Goal: Information Seeking & Learning: Check status

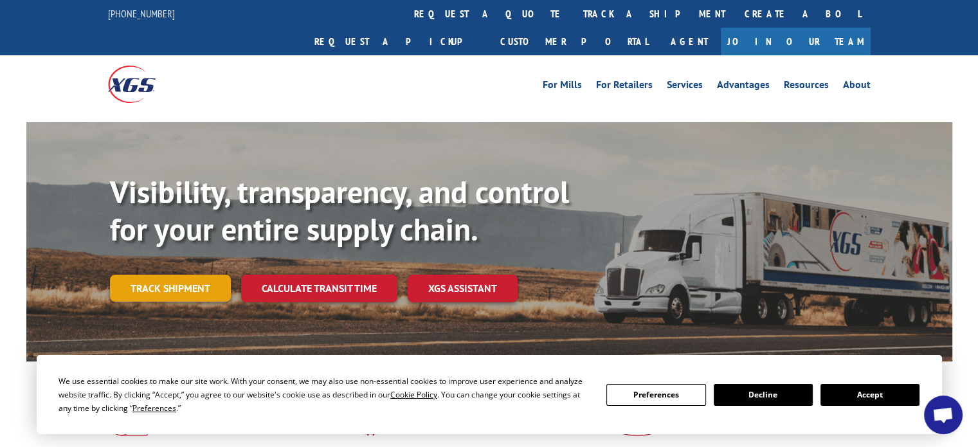
click at [188, 275] on link "Track shipment" at bounding box center [170, 288] width 121 height 27
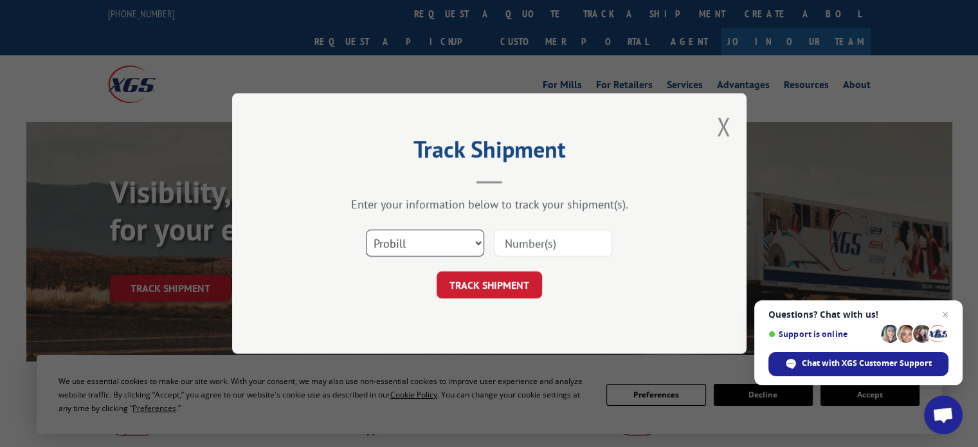
click at [476, 244] on select "Select category... Probill BOL PO" at bounding box center [425, 243] width 118 height 27
select select "bol"
click at [366, 230] on select "Select category... Probill BOL PO" at bounding box center [425, 243] width 118 height 27
click at [535, 246] on input at bounding box center [553, 243] width 118 height 27
paste input "5678887"
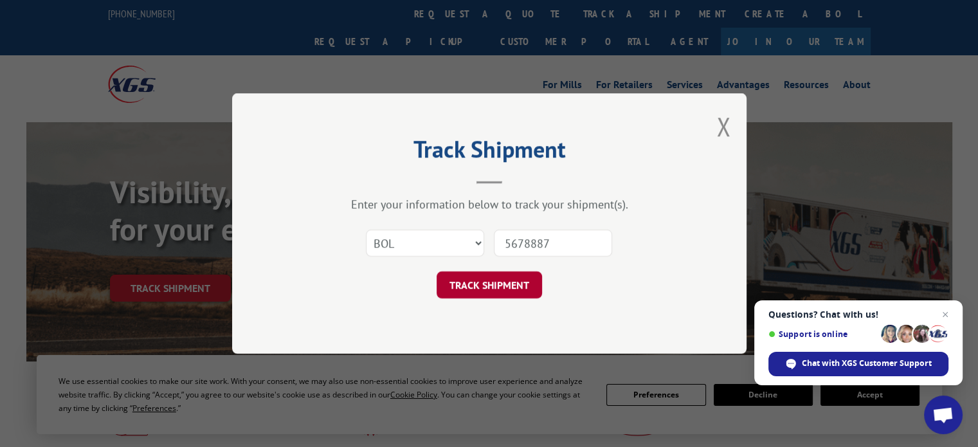
type input "5678887"
click at [504, 284] on button "TRACK SHIPMENT" at bounding box center [489, 284] width 105 height 27
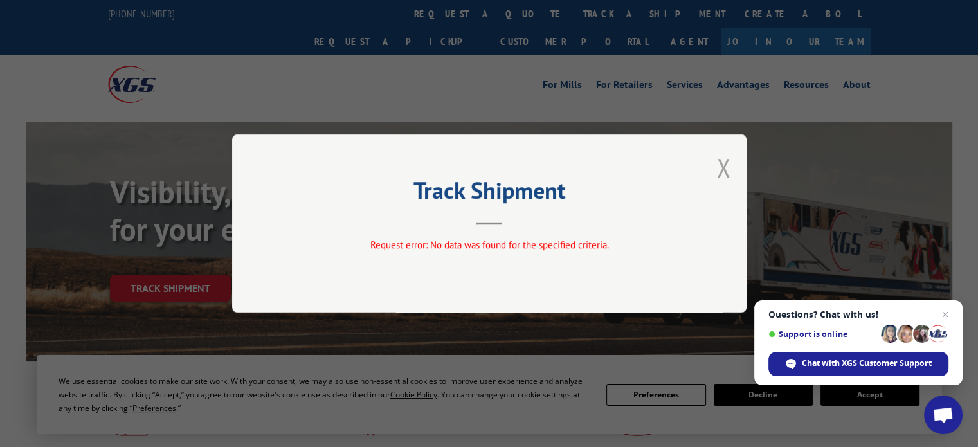
click at [726, 170] on button "Close modal" at bounding box center [723, 168] width 14 height 34
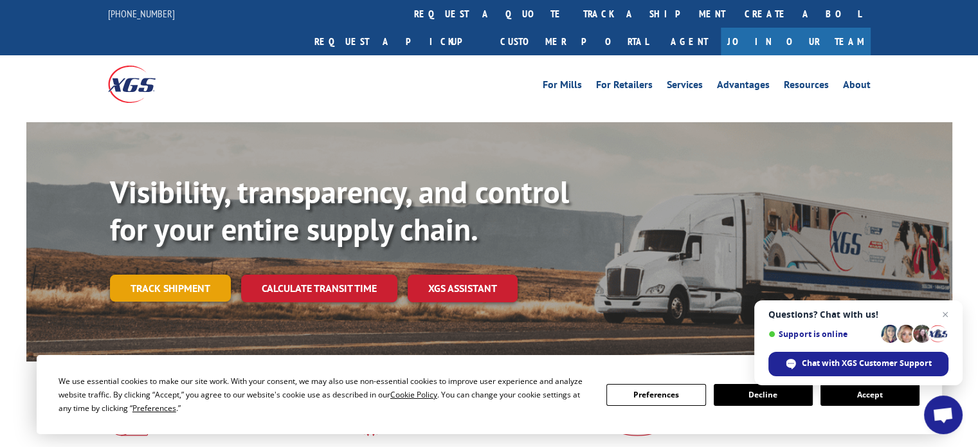
click at [185, 275] on link "Track shipment" at bounding box center [170, 288] width 121 height 27
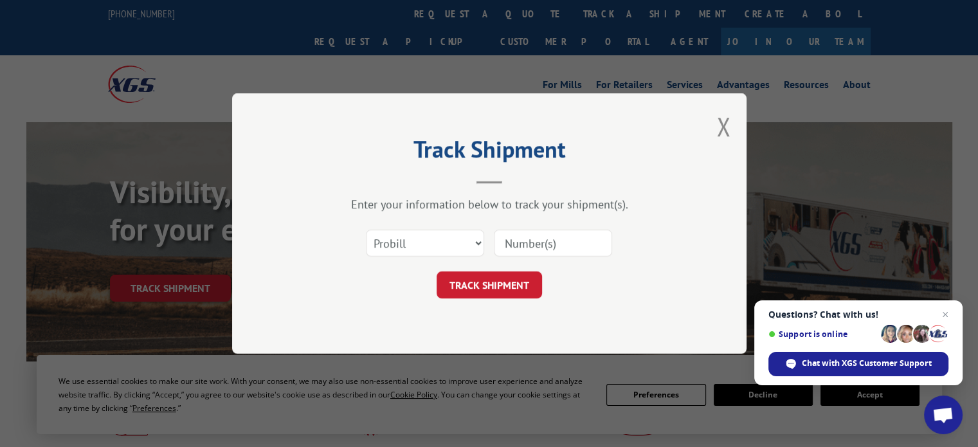
paste input "5678887"
type input "5678887"
click at [478, 283] on button "TRACK SHIPMENT" at bounding box center [489, 284] width 105 height 27
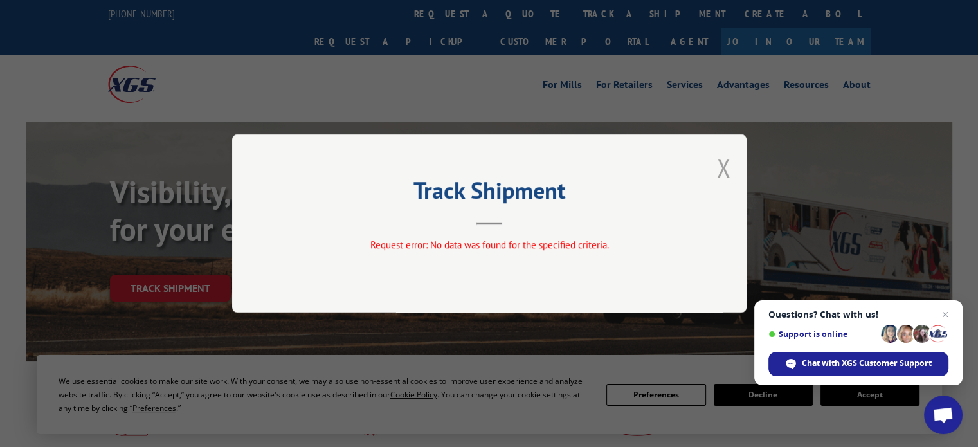
click at [717, 168] on button "Close modal" at bounding box center [723, 168] width 14 height 34
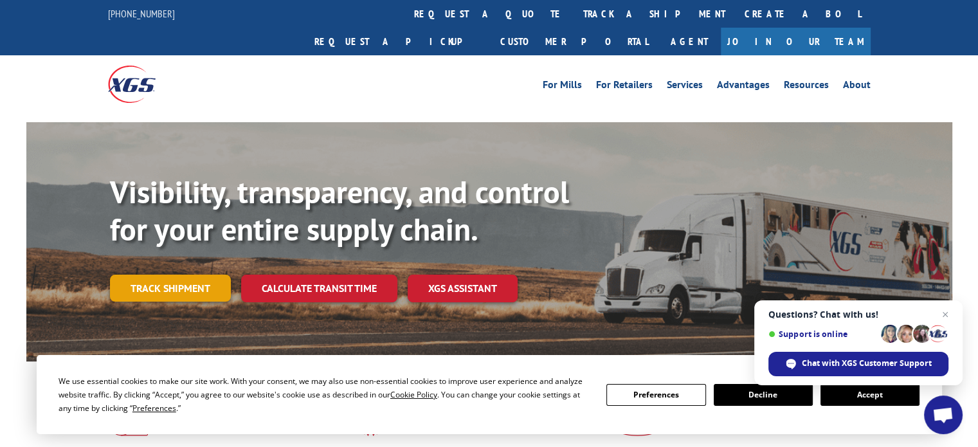
click at [183, 275] on link "Track shipment" at bounding box center [170, 288] width 121 height 27
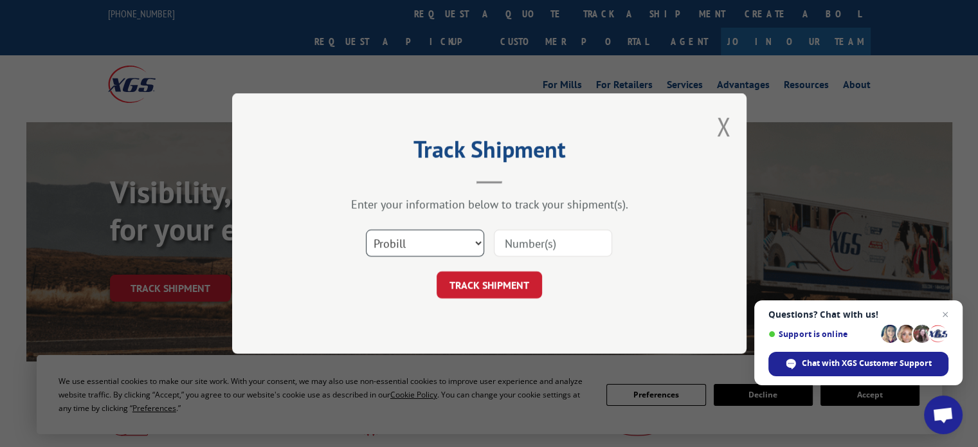
click at [478, 244] on select "Select category... Probill BOL PO" at bounding box center [425, 243] width 118 height 27
select select "bol"
click at [366, 230] on select "Select category... Probill BOL PO" at bounding box center [425, 243] width 118 height 27
click at [561, 246] on input at bounding box center [553, 243] width 118 height 27
type input "5678887"
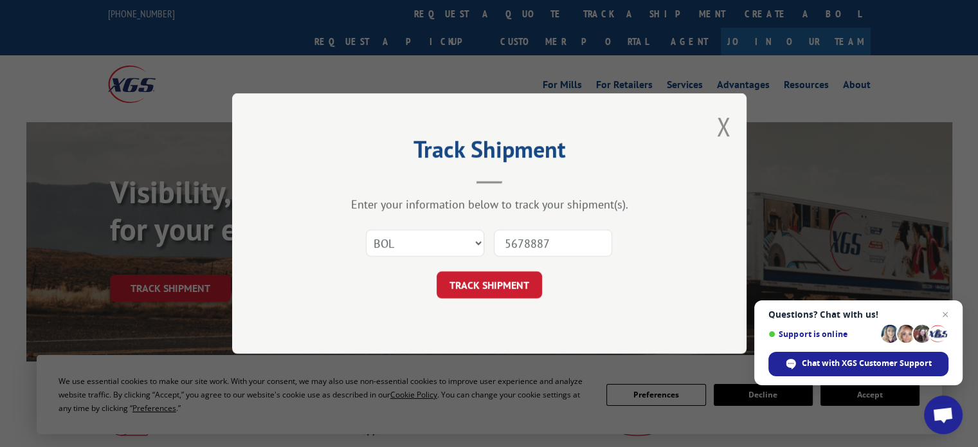
click button "TRACK SHIPMENT" at bounding box center [489, 284] width 105 height 27
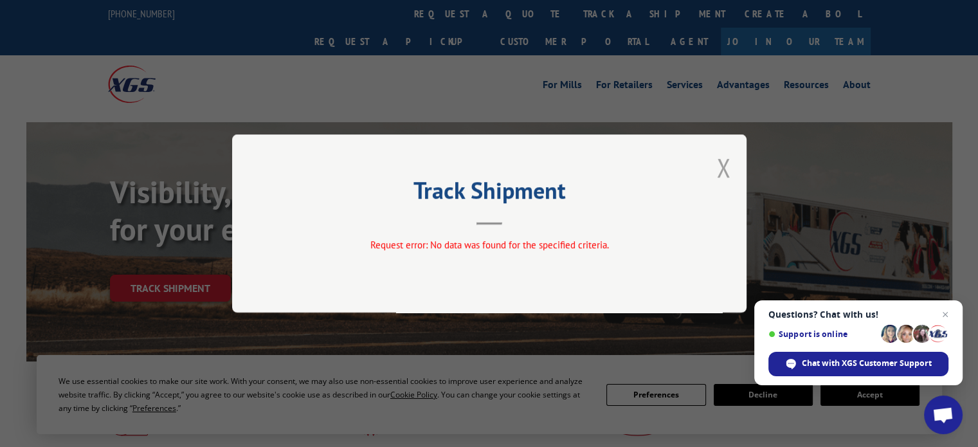
click at [724, 165] on button "Close modal" at bounding box center [723, 168] width 14 height 34
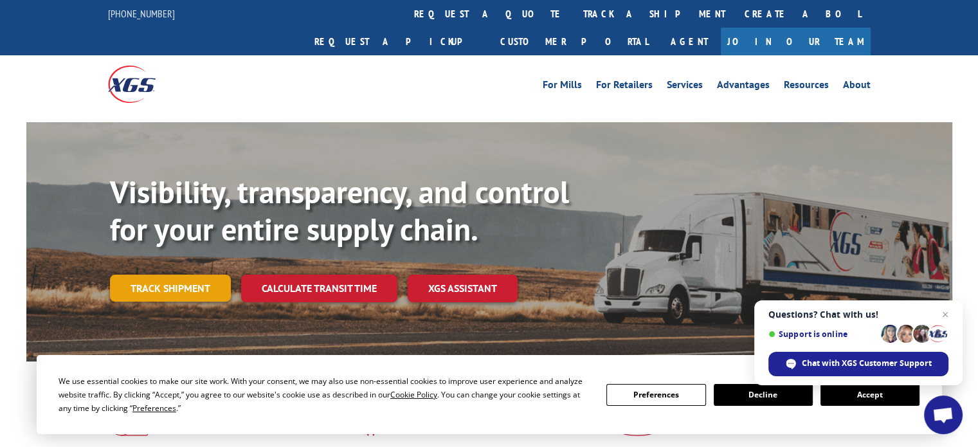
click at [180, 275] on link "Track shipment" at bounding box center [170, 288] width 121 height 27
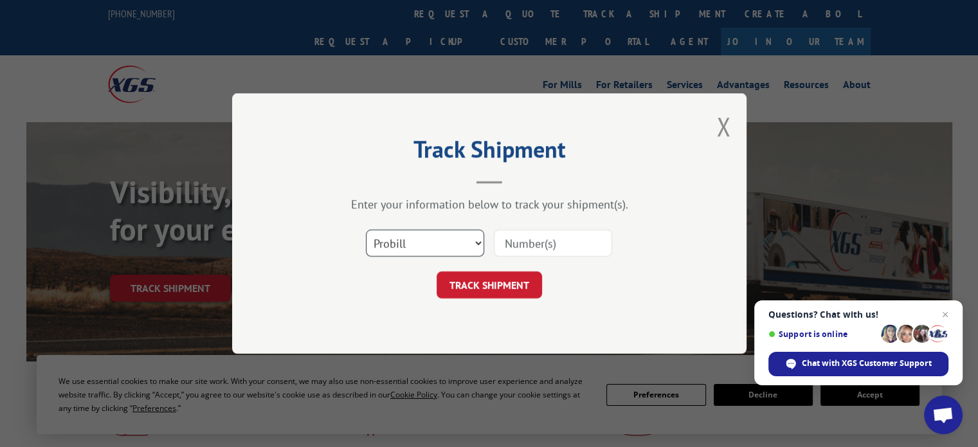
click at [480, 241] on select "Select category... Probill BOL PO" at bounding box center [425, 243] width 118 height 27
select select "bol"
click at [366, 230] on select "Select category... Probill BOL PO" at bounding box center [425, 243] width 118 height 27
click at [547, 246] on input at bounding box center [553, 243] width 118 height 27
paste input "5678887"
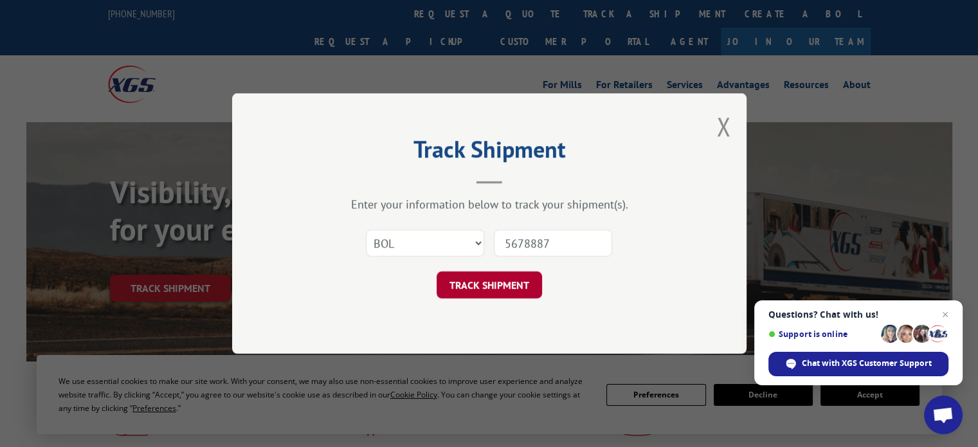
type input "5678887"
click at [489, 287] on button "TRACK SHIPMENT" at bounding box center [489, 284] width 105 height 27
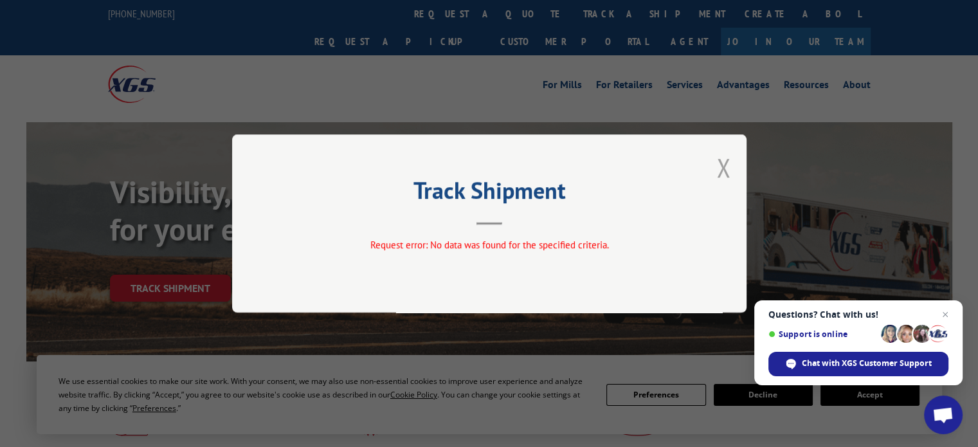
click at [722, 165] on button "Close modal" at bounding box center [723, 168] width 14 height 34
